Goal: Information Seeking & Learning: Check status

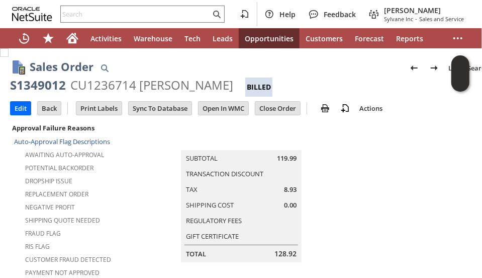
scroll to position [786, 0]
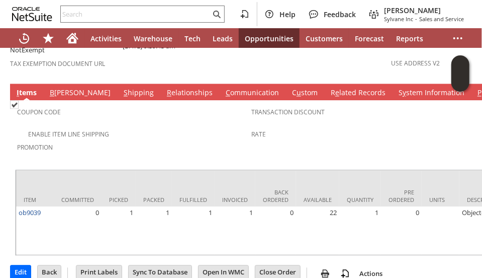
click at [121, 87] on link "S hipping" at bounding box center [138, 92] width 35 height 11
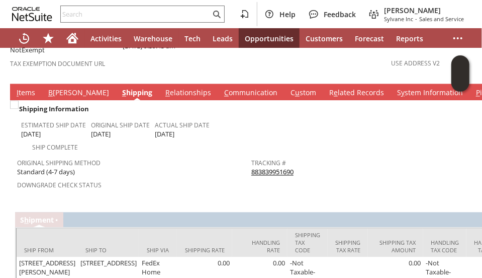
click at [273, 167] on link "883839951690" at bounding box center [272, 171] width 42 height 9
click at [144, 155] on div "Original Shipping Method Standard (4-7 days)" at bounding box center [131, 165] width 229 height 21
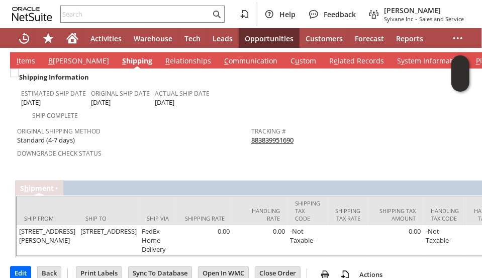
scroll to position [854, 0]
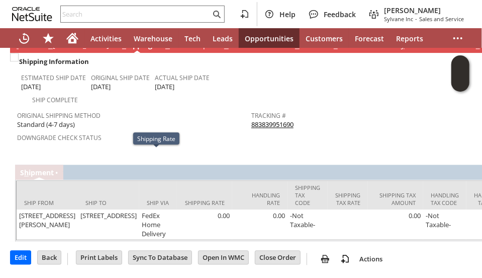
click at [160, 130] on span "Downgrade Check Status" at bounding box center [131, 136] width 229 height 12
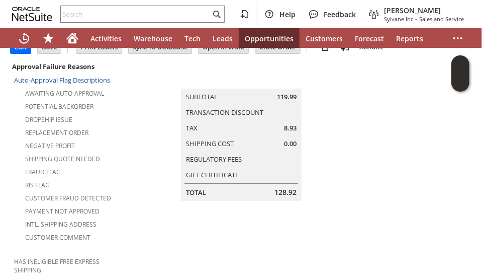
scroll to position [0, 0]
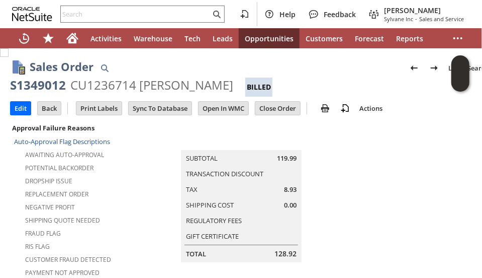
click at [166, 218] on td "Summary Subtotal 119.99 Transaction Discount Tax 8.93 Shipping Cost 0.00 Regula…" at bounding box center [252, 191] width 258 height 141
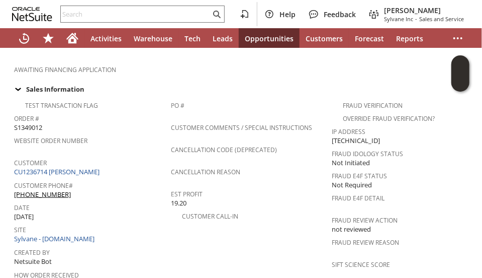
scroll to position [382, 0]
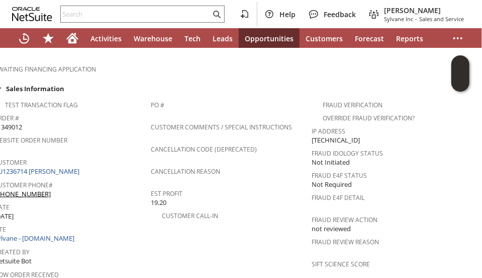
click at [166, 218] on td "PO # Customer Comments / Special Instructions Cancellation Code (deprecated) Ca…" at bounding box center [231, 214] width 161 height 239
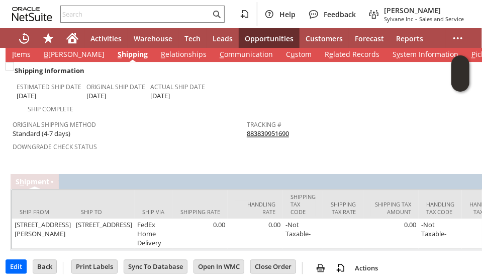
scroll to position [825, 0]
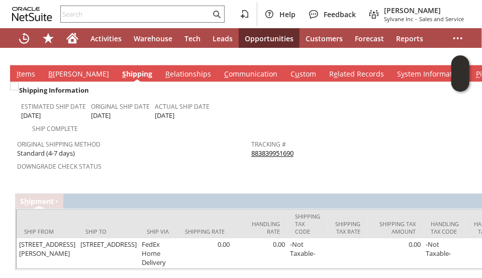
click at [93, 126] on tbody "Shipping Information Estimated Ship Date [DATE] Original Ship Date [DATE] Actua…" at bounding box center [251, 134] width 473 height 107
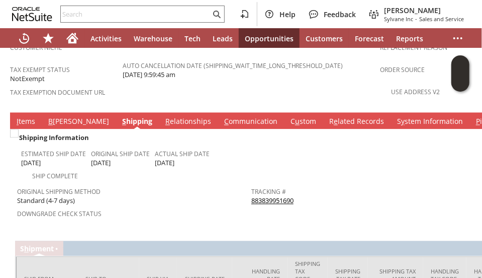
scroll to position [744, 0]
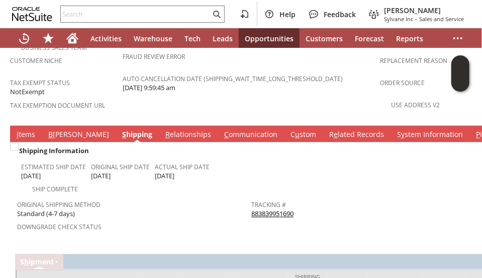
click at [29, 130] on link "I tems" at bounding box center [26, 135] width 24 height 11
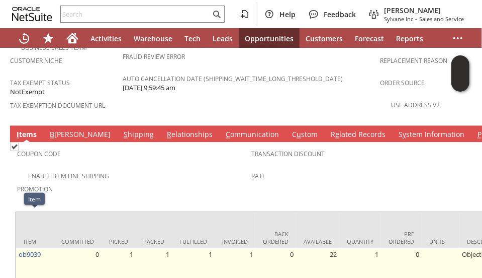
click at [45, 248] on td "ob9039" at bounding box center [35, 272] width 38 height 48
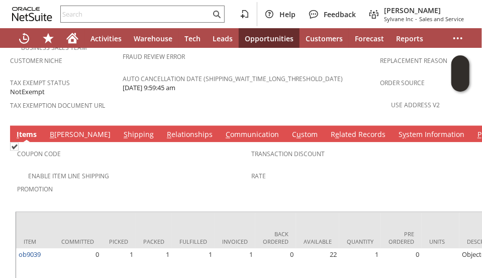
click at [136, 182] on span "Promotion" at bounding box center [131, 188] width 229 height 12
